Goal: Information Seeking & Learning: Learn about a topic

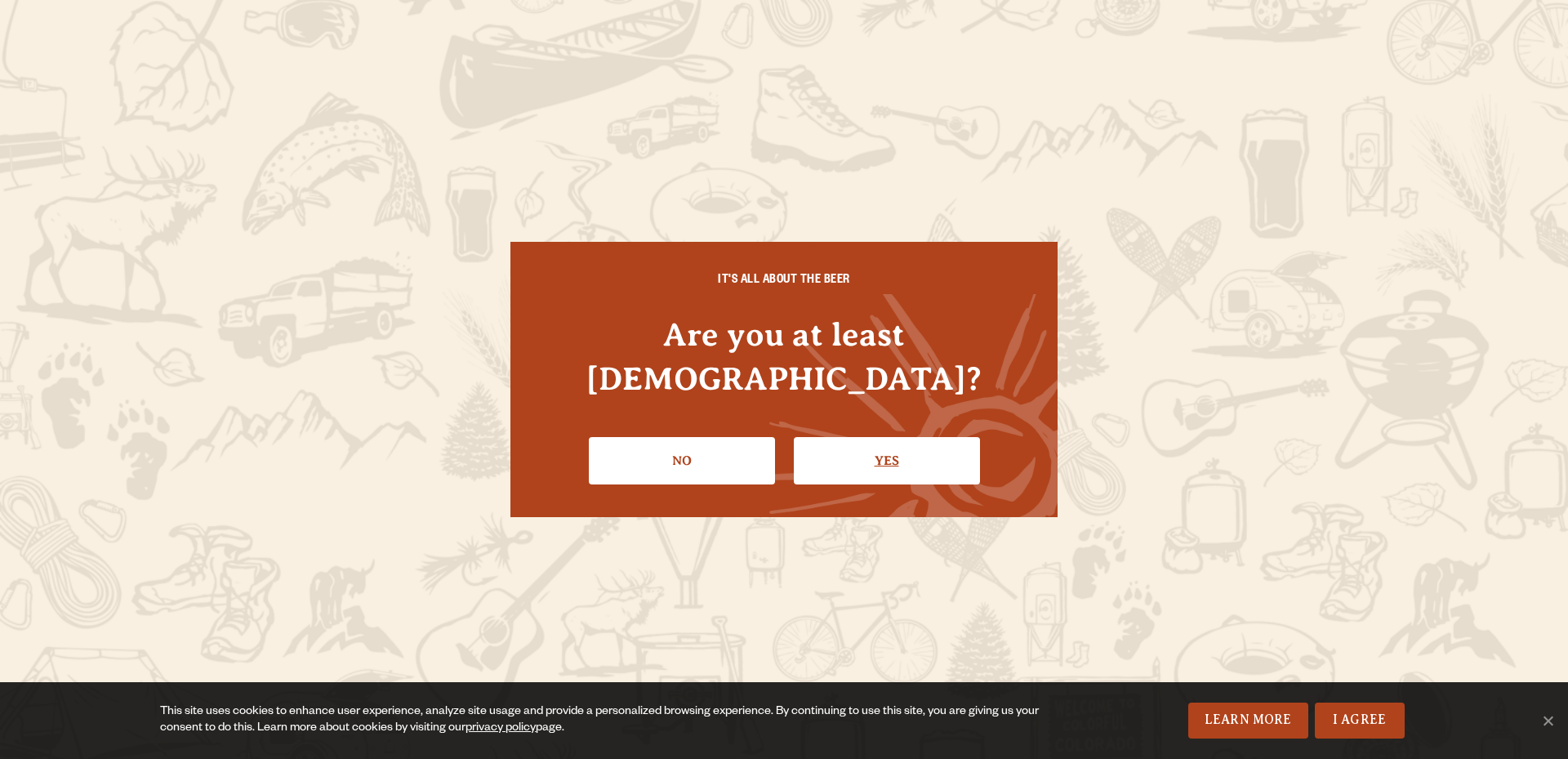
click at [896, 437] on link "Yes" at bounding box center [886, 460] width 186 height 47
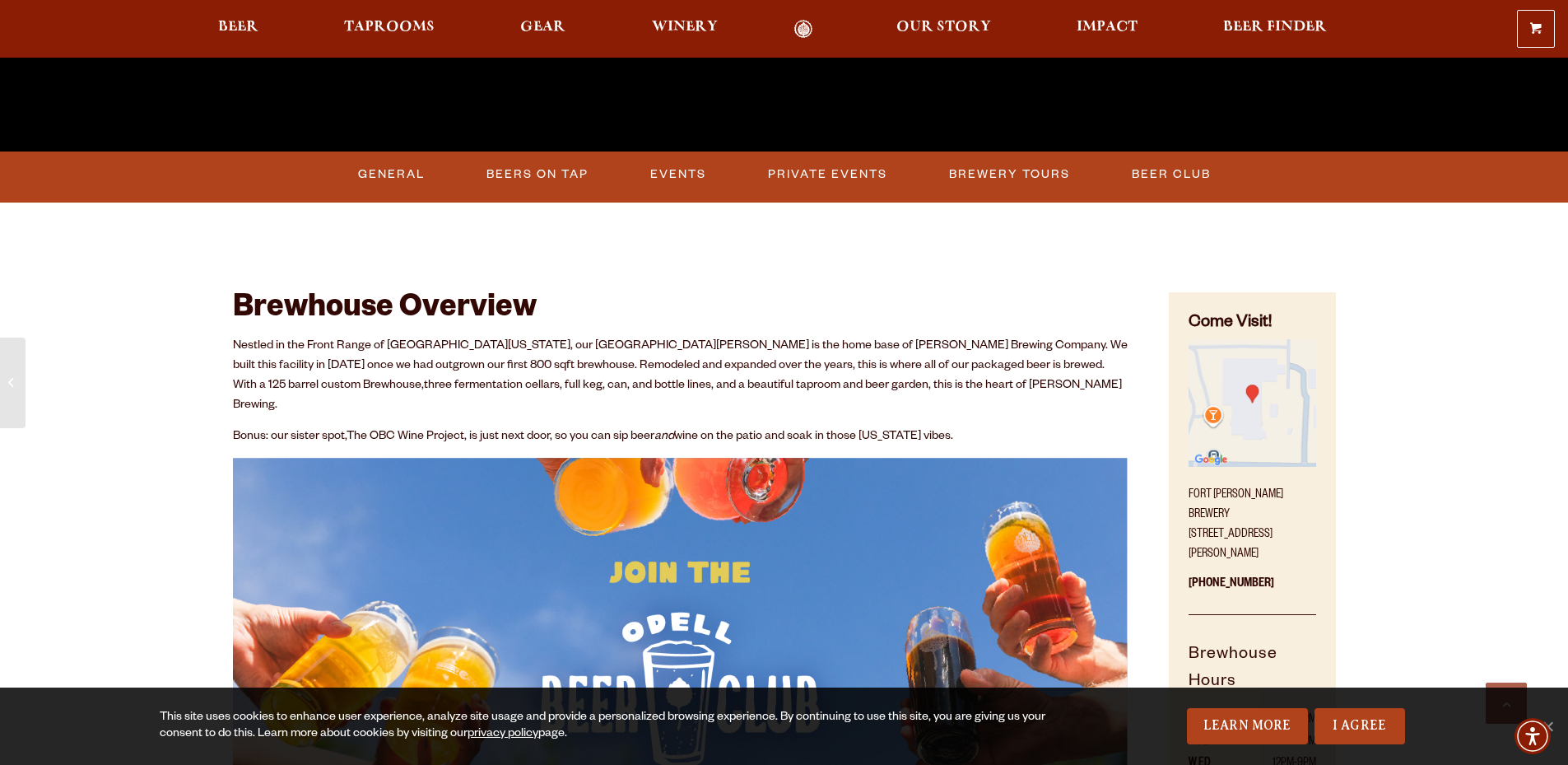
scroll to position [659, 0]
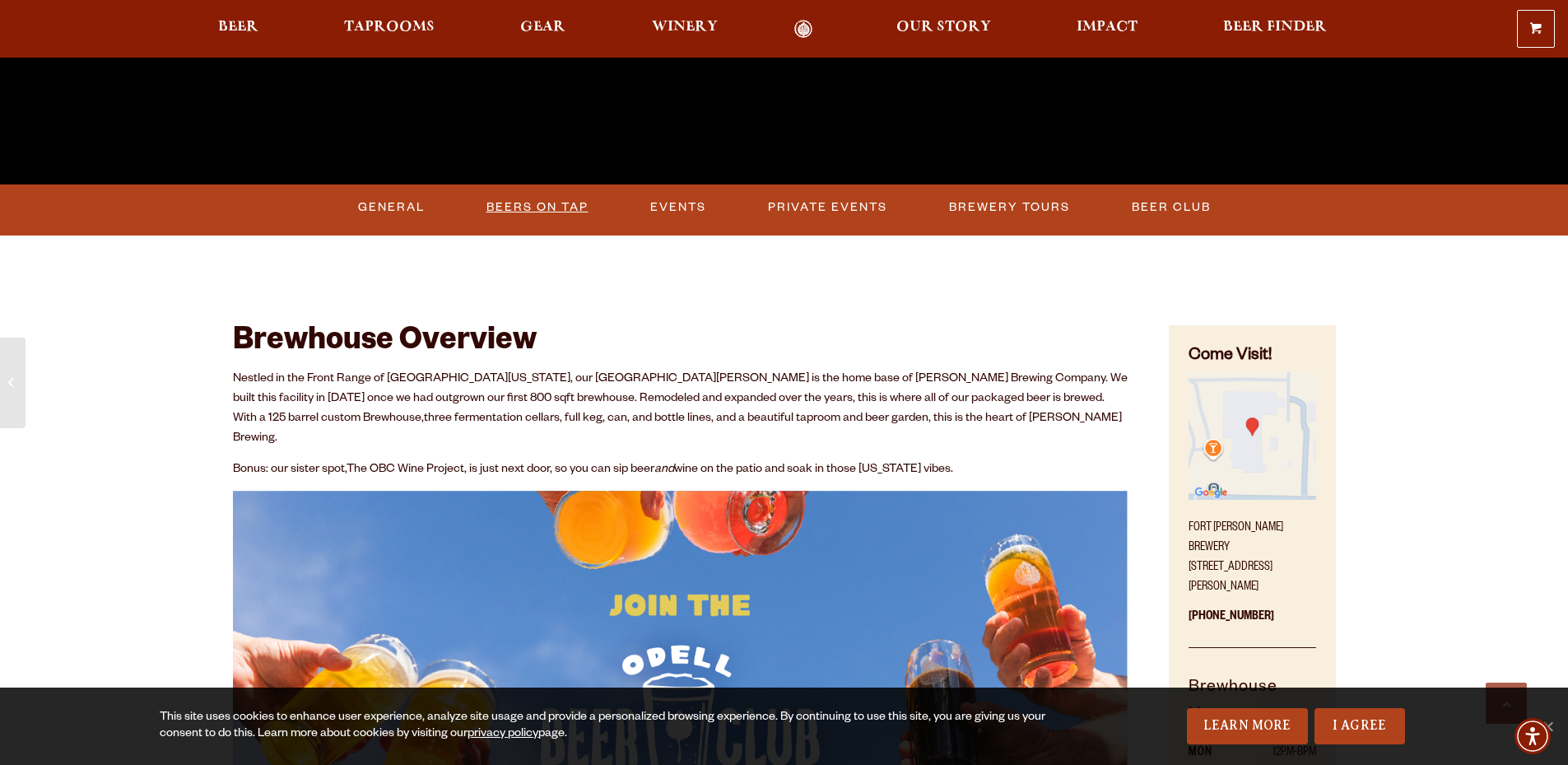
click at [562, 217] on link "Beers on Tap" at bounding box center [537, 207] width 115 height 38
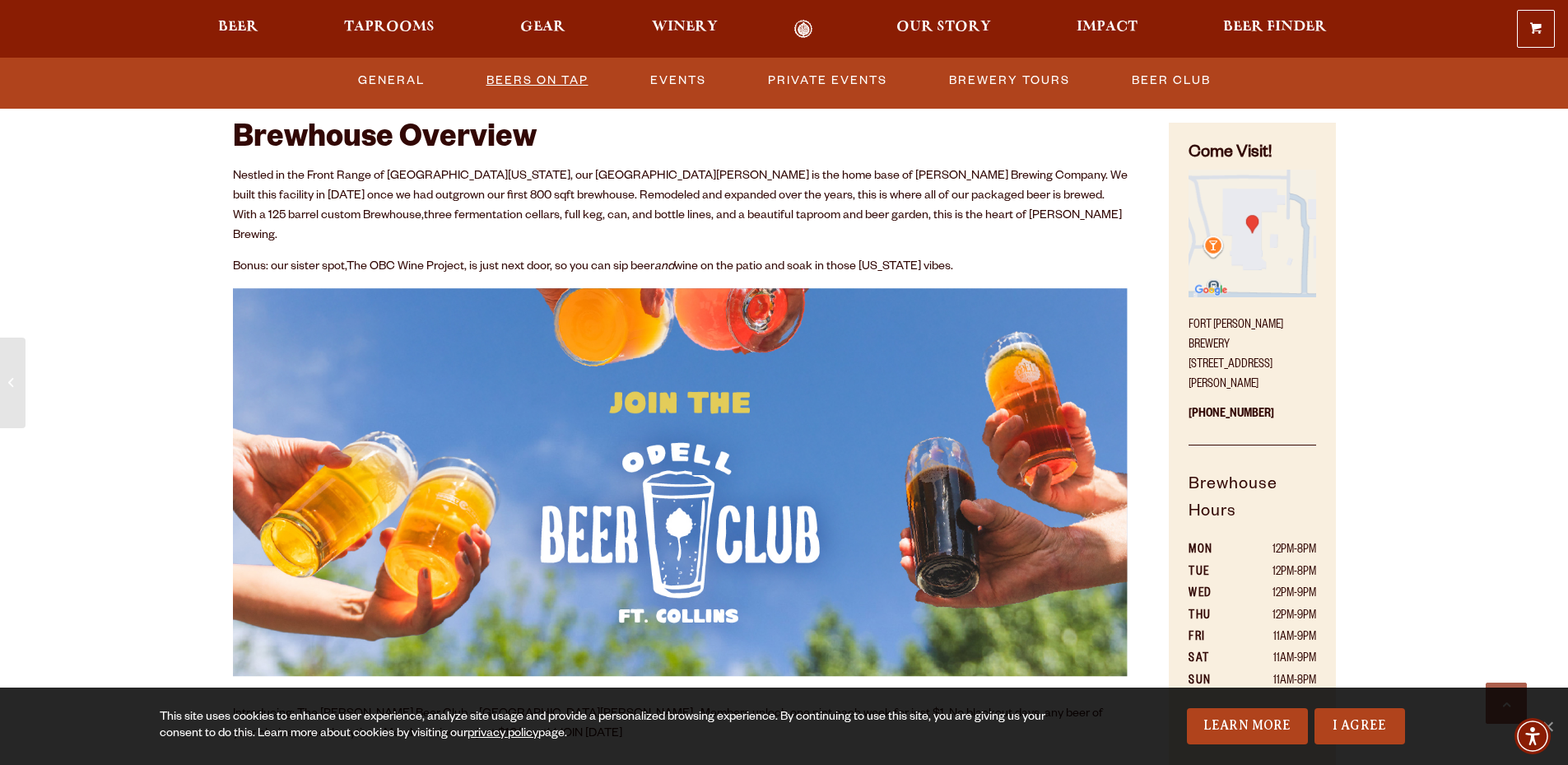
scroll to position [576, 0]
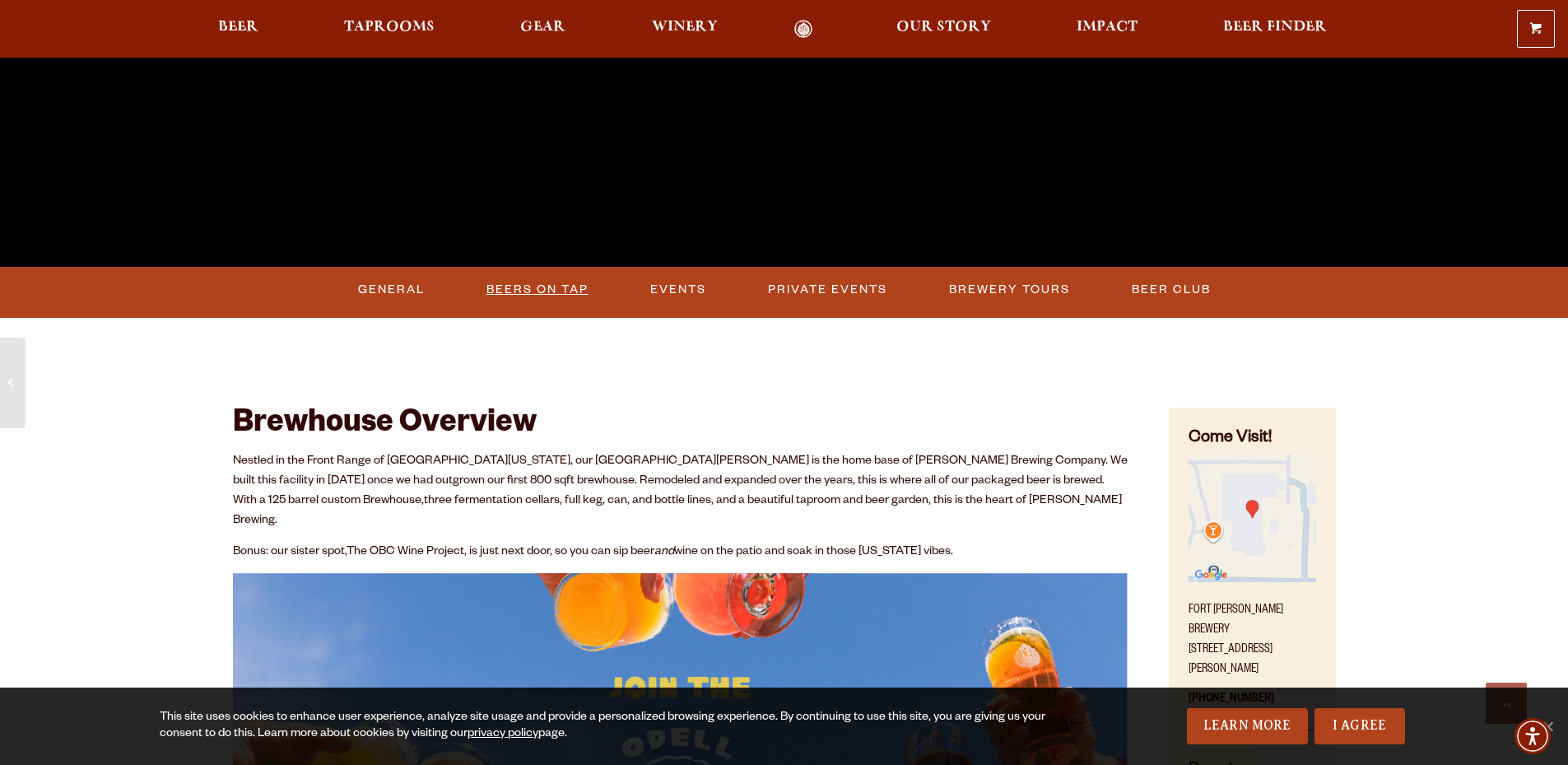
click at [547, 288] on link "Beers on Tap" at bounding box center [537, 290] width 115 height 38
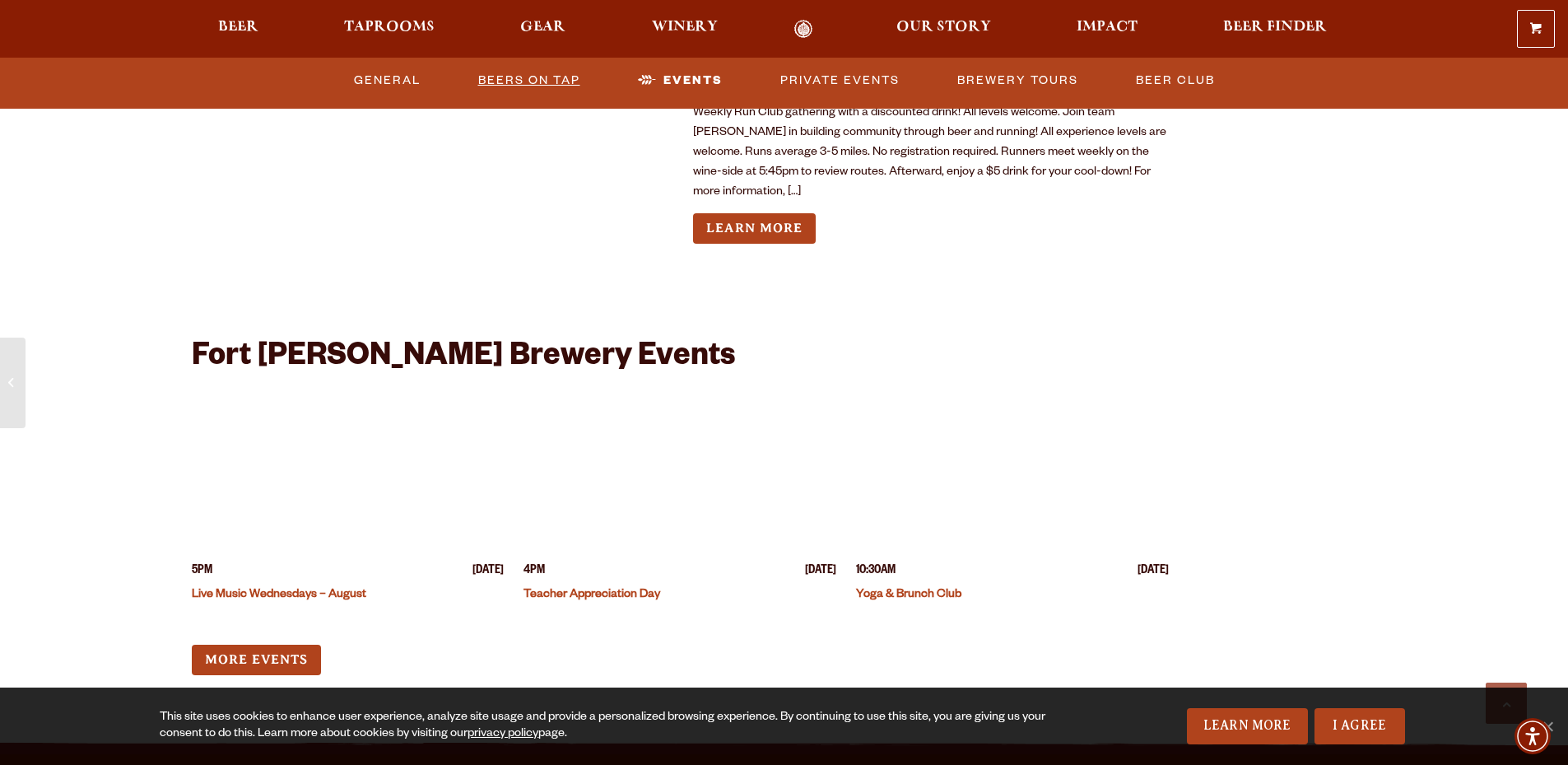
scroll to position [4035, 0]
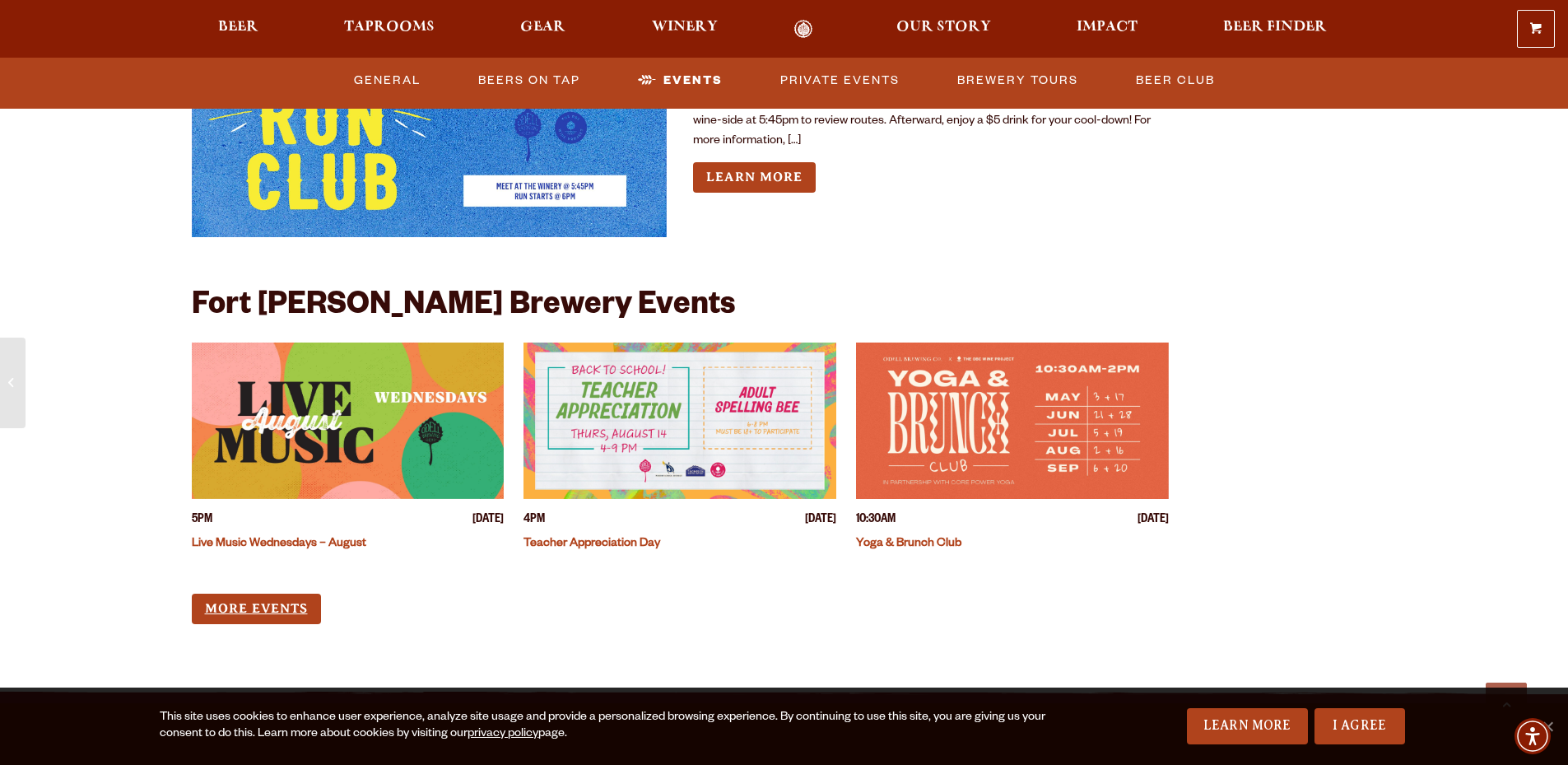
click at [237, 594] on link "More Events" at bounding box center [256, 609] width 129 height 31
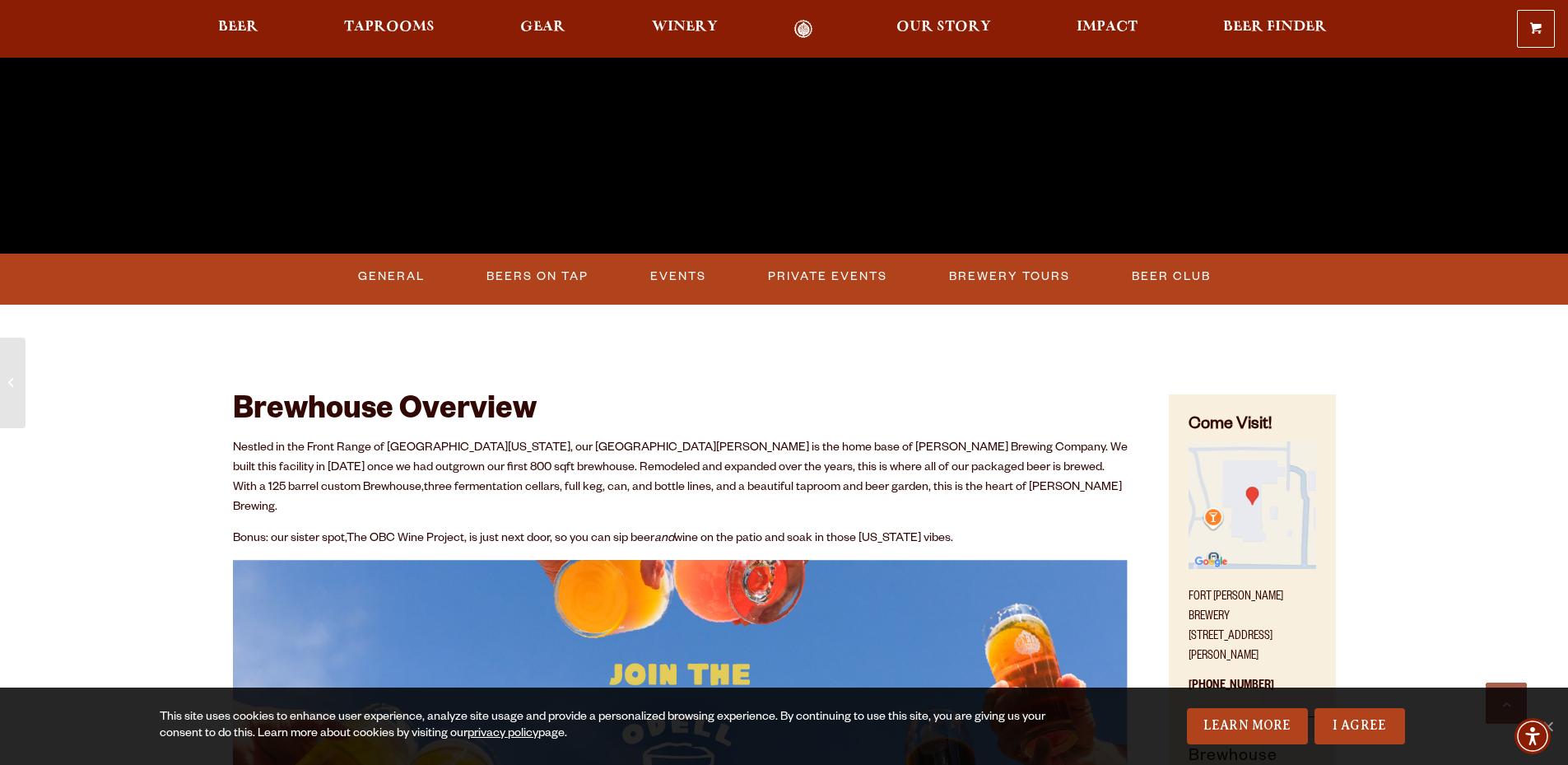
scroll to position [576, 0]
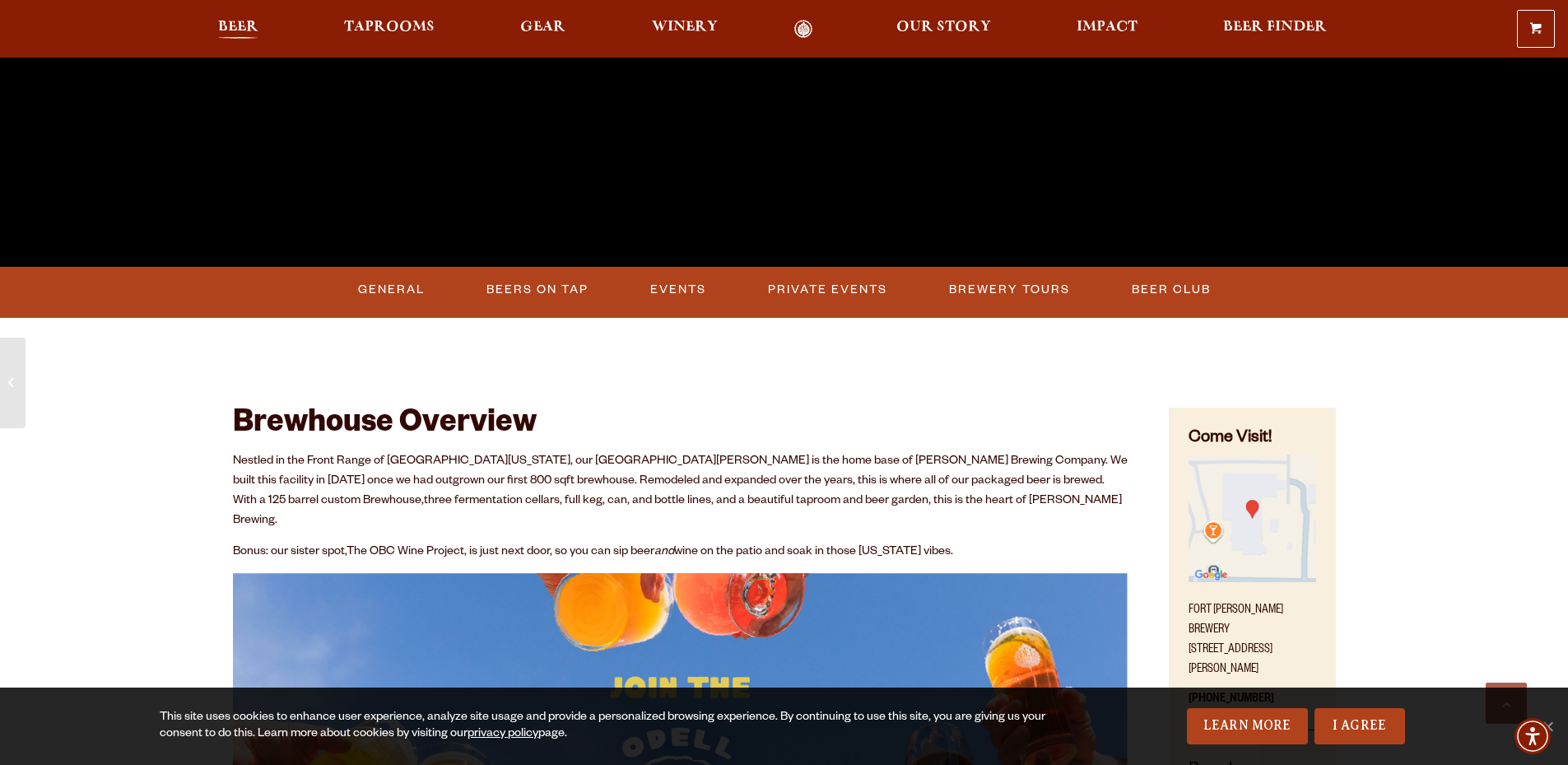
click at [235, 26] on span "Beer" at bounding box center [238, 27] width 41 height 14
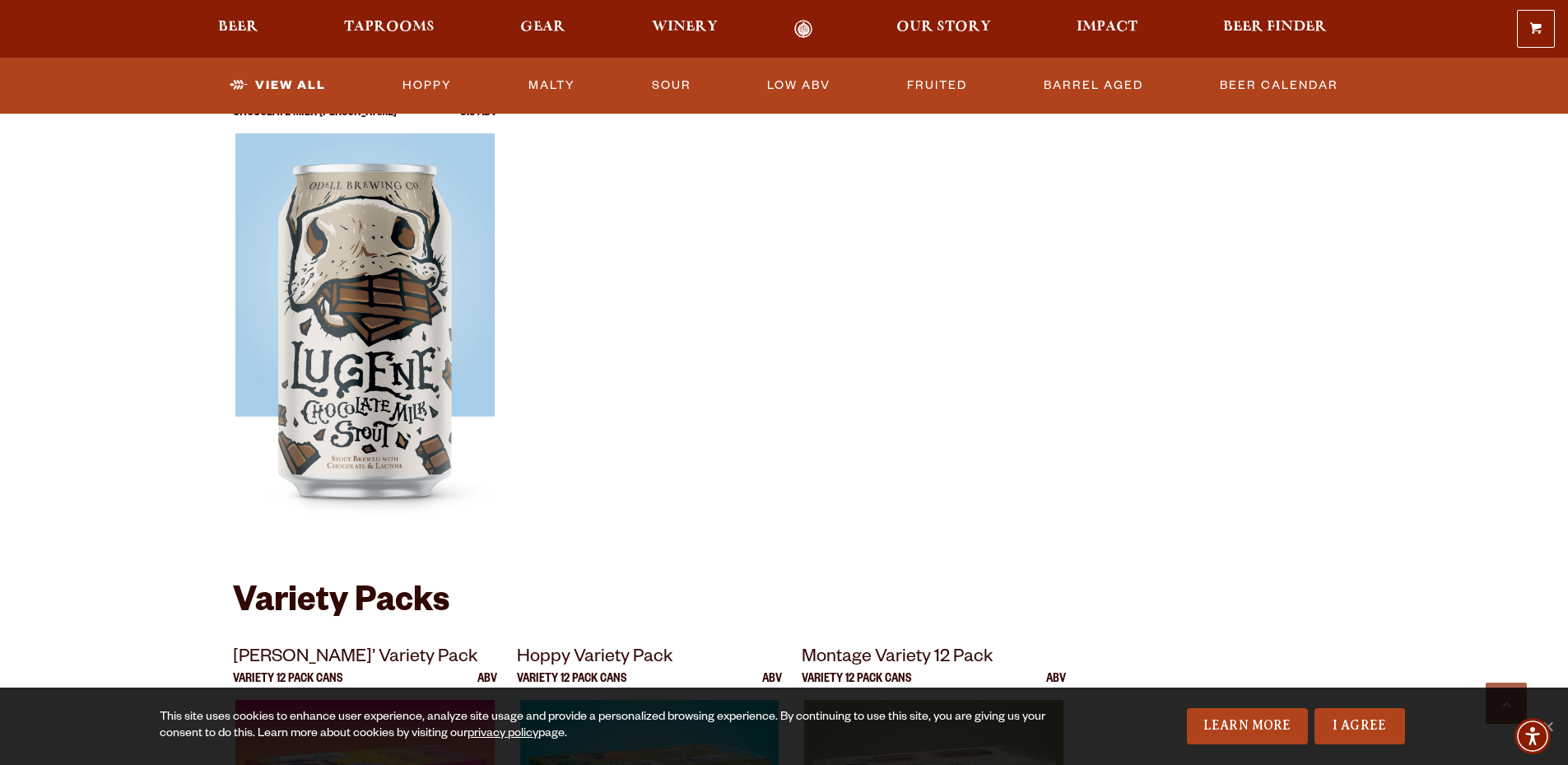
scroll to position [2882, 0]
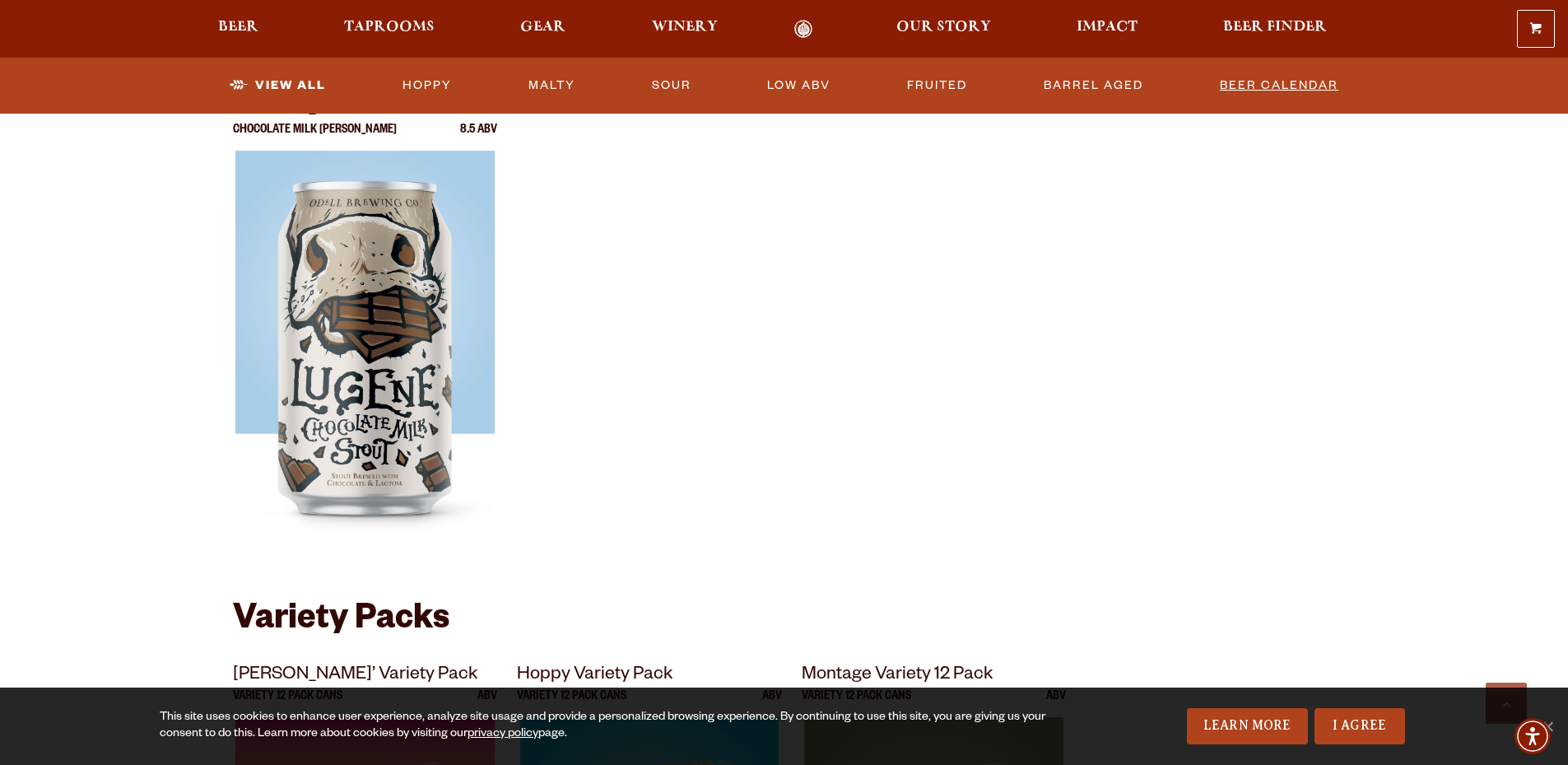
click at [1280, 96] on link "Beer Calendar" at bounding box center [1279, 86] width 132 height 38
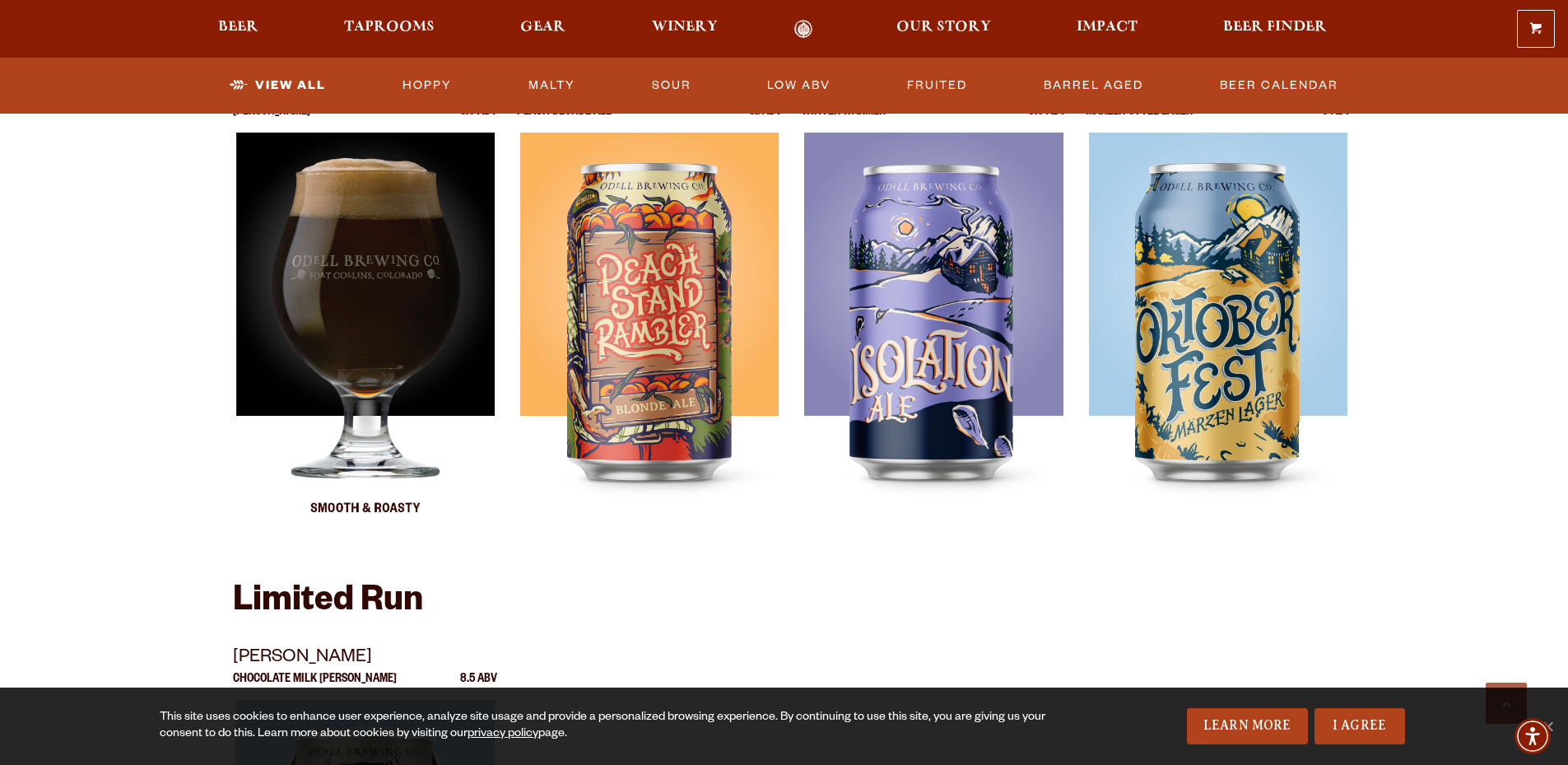
scroll to position [2306, 0]
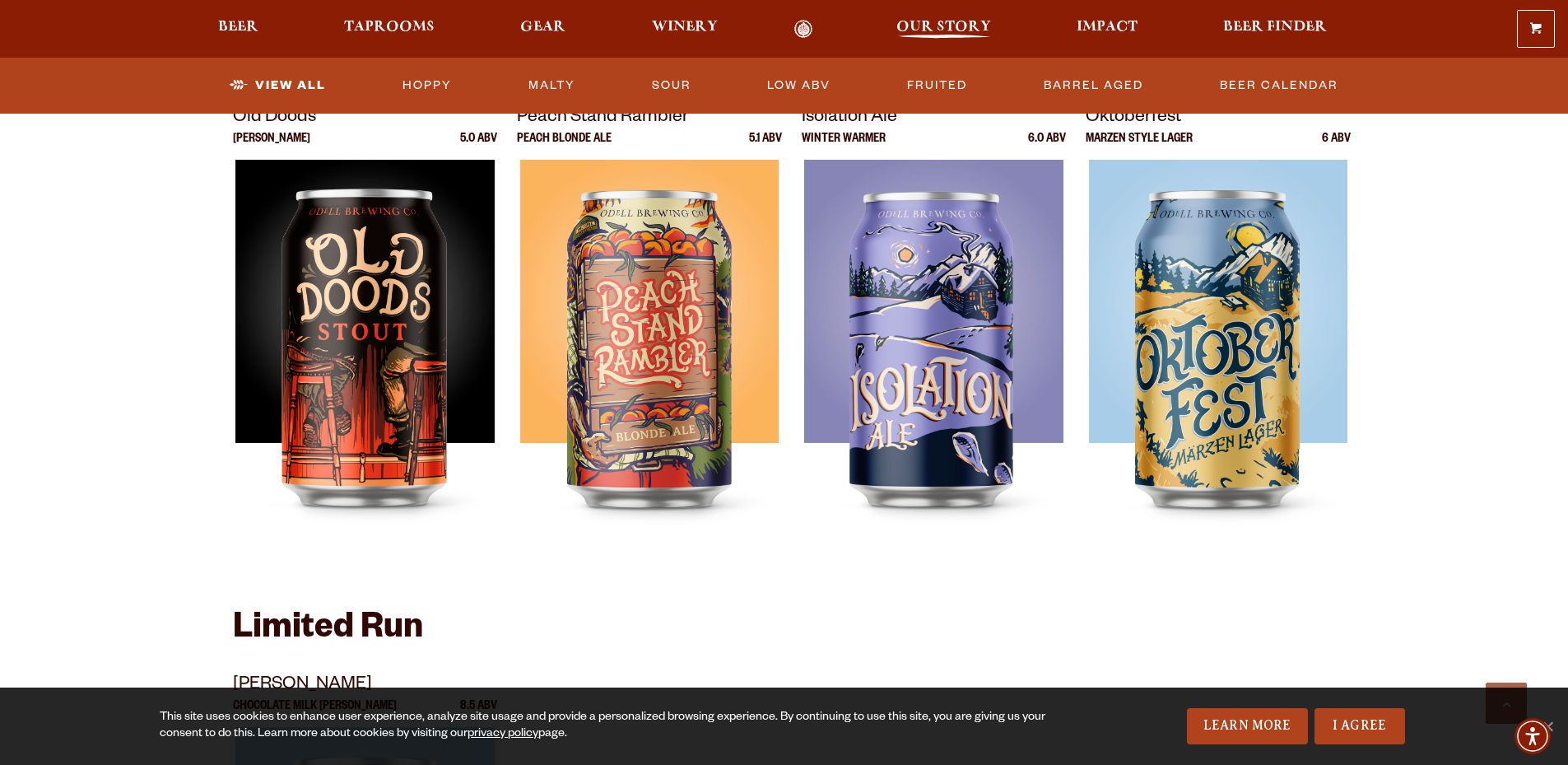
click at [915, 30] on span "Our Story" at bounding box center [943, 27] width 95 height 14
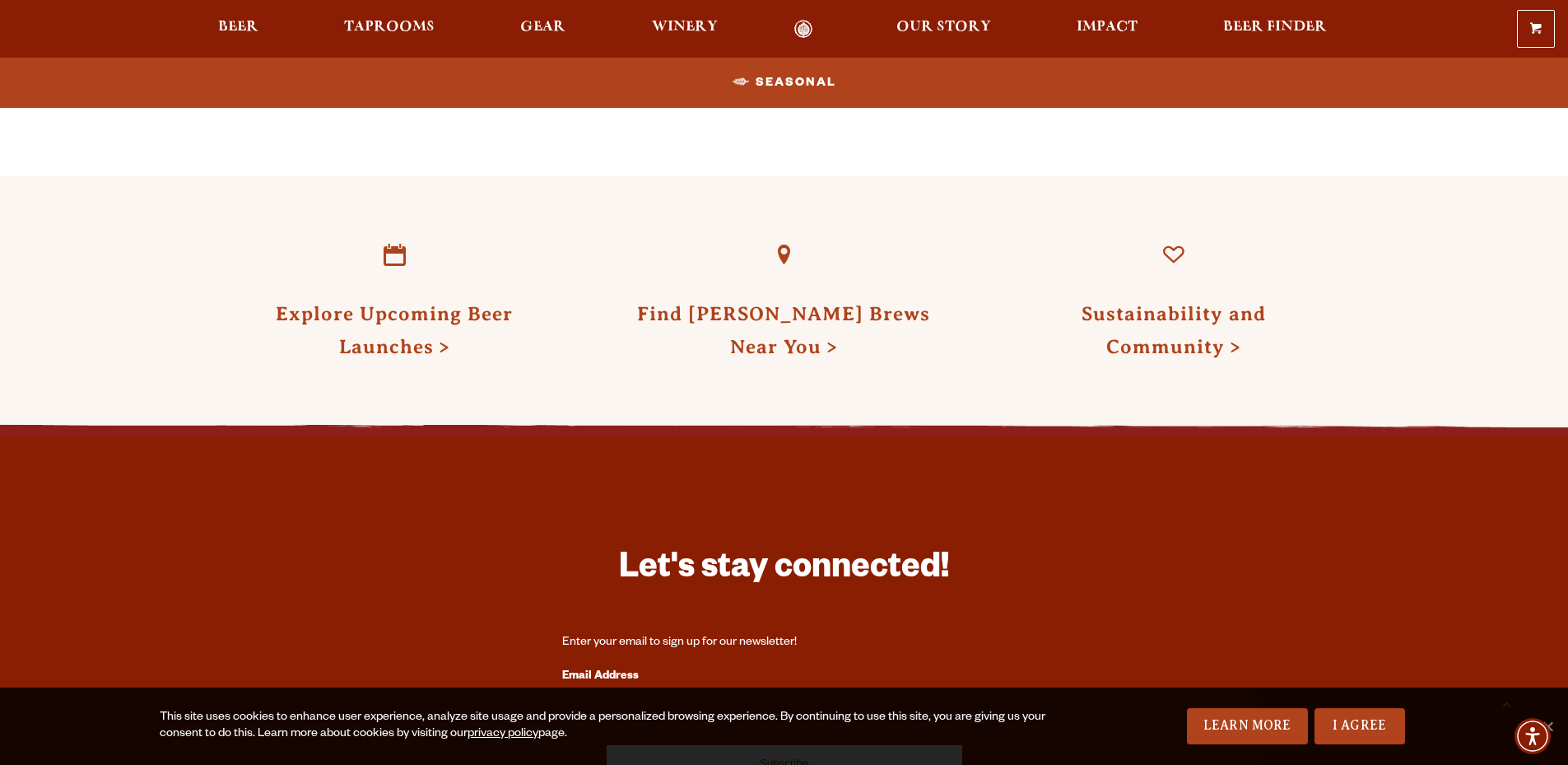
scroll to position [1400, 0]
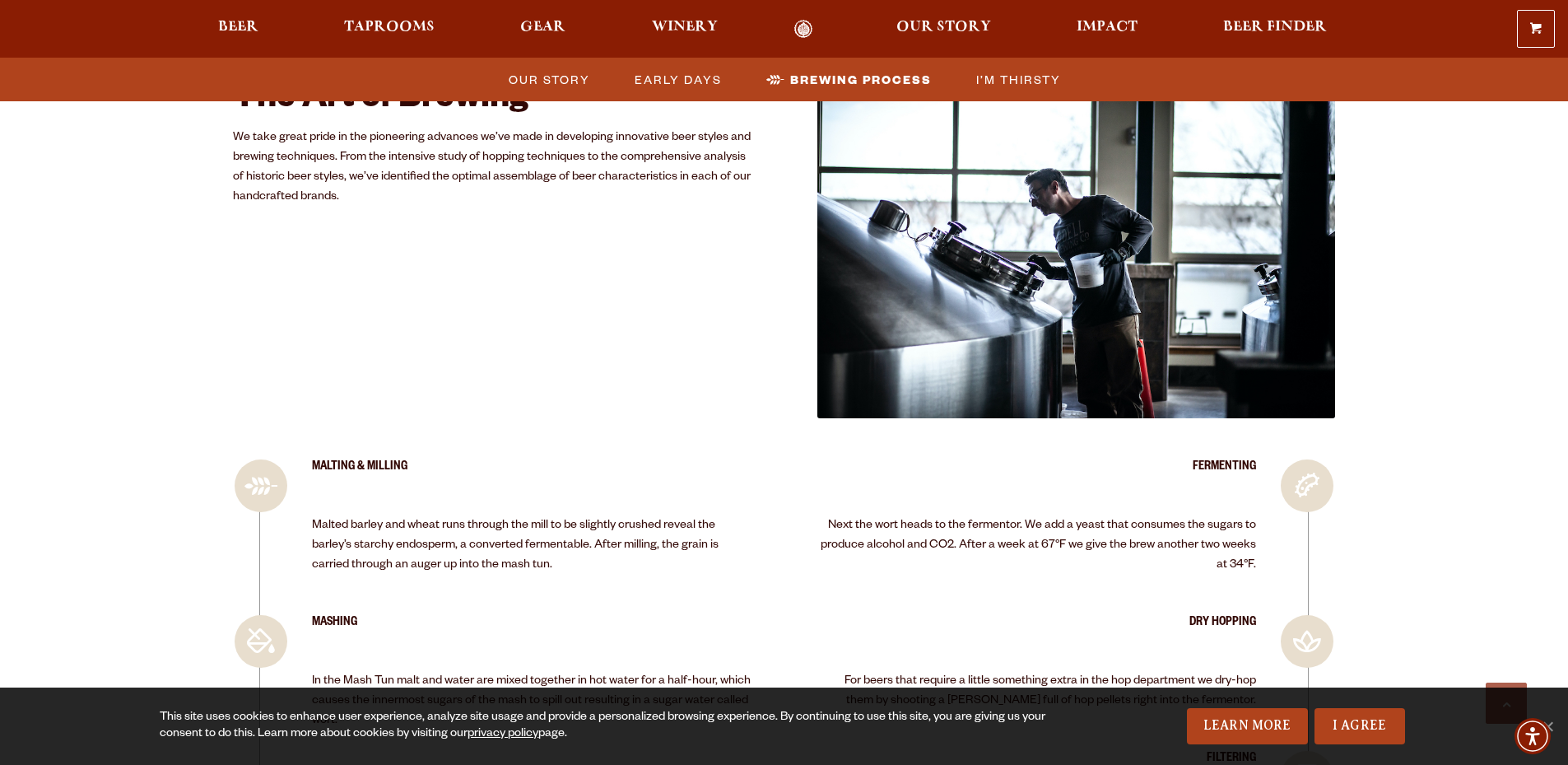
scroll to position [3212, 0]
